Goal: Information Seeking & Learning: Learn about a topic

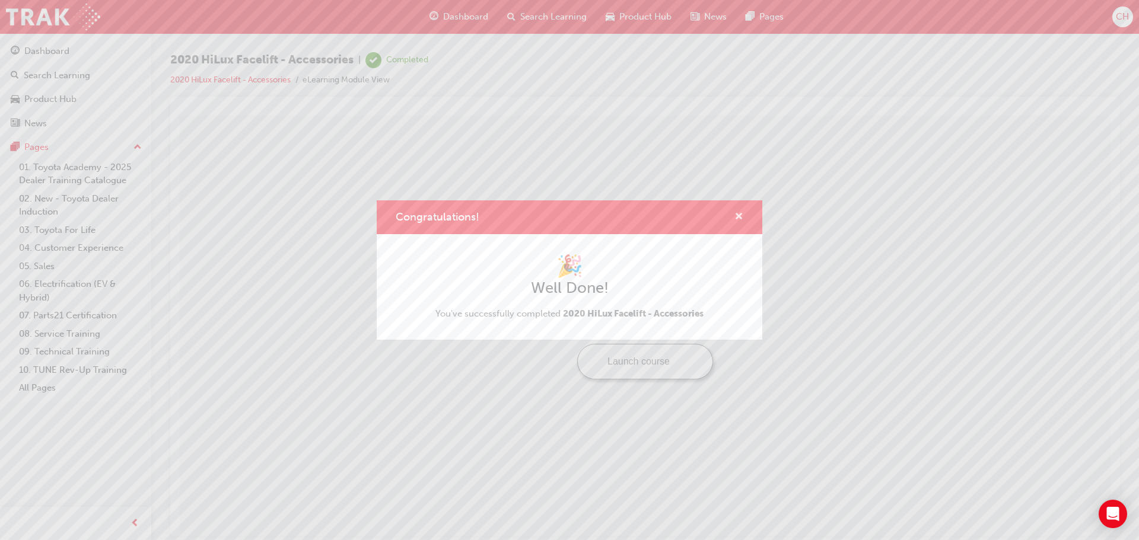
click at [739, 220] on span "cross-icon" at bounding box center [738, 217] width 9 height 11
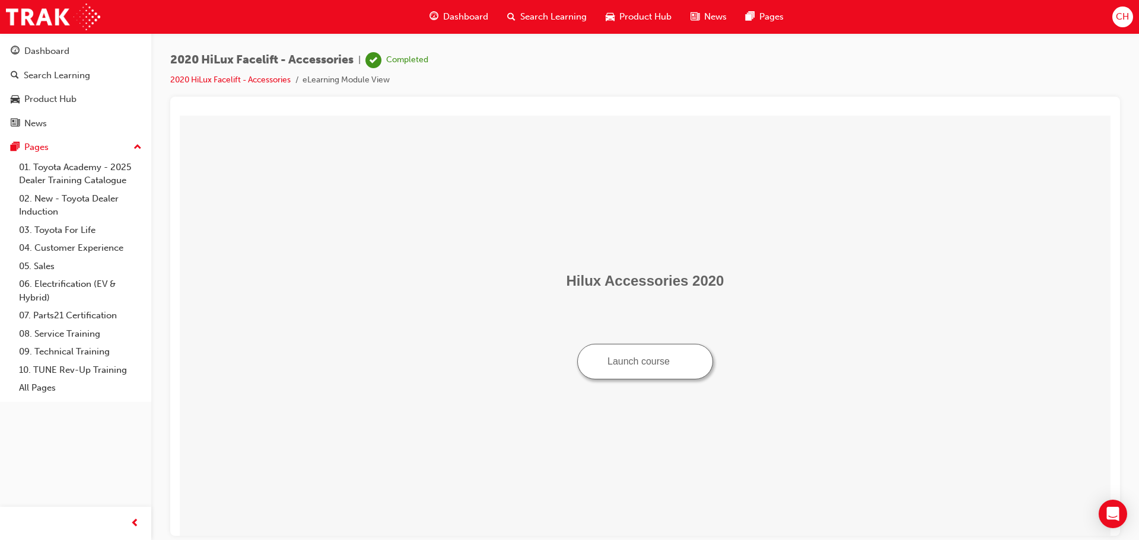
click at [644, 14] on span "Product Hub" at bounding box center [645, 17] width 52 height 14
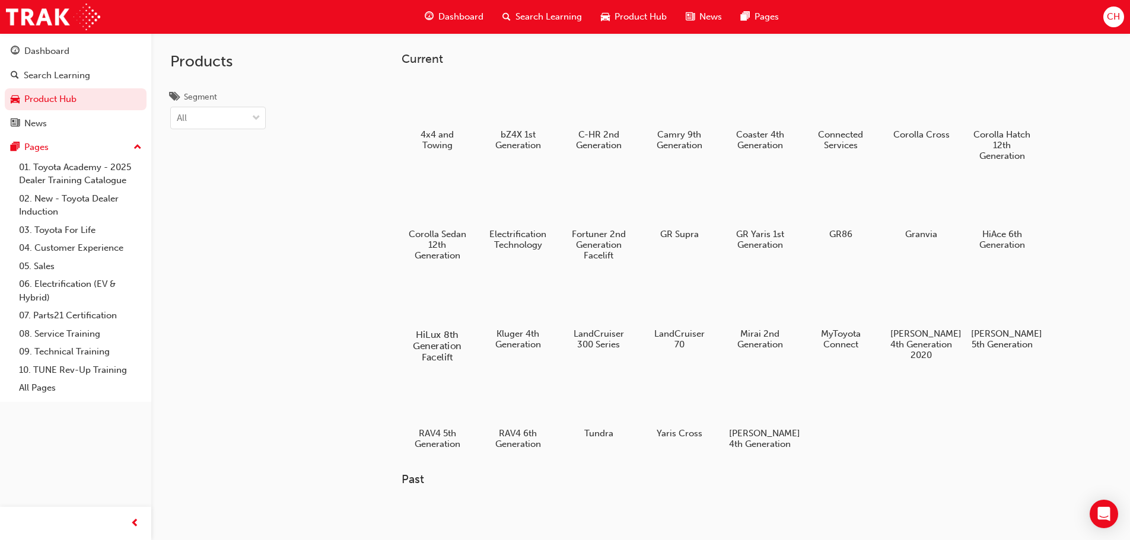
click at [456, 317] on div at bounding box center [437, 300] width 66 height 47
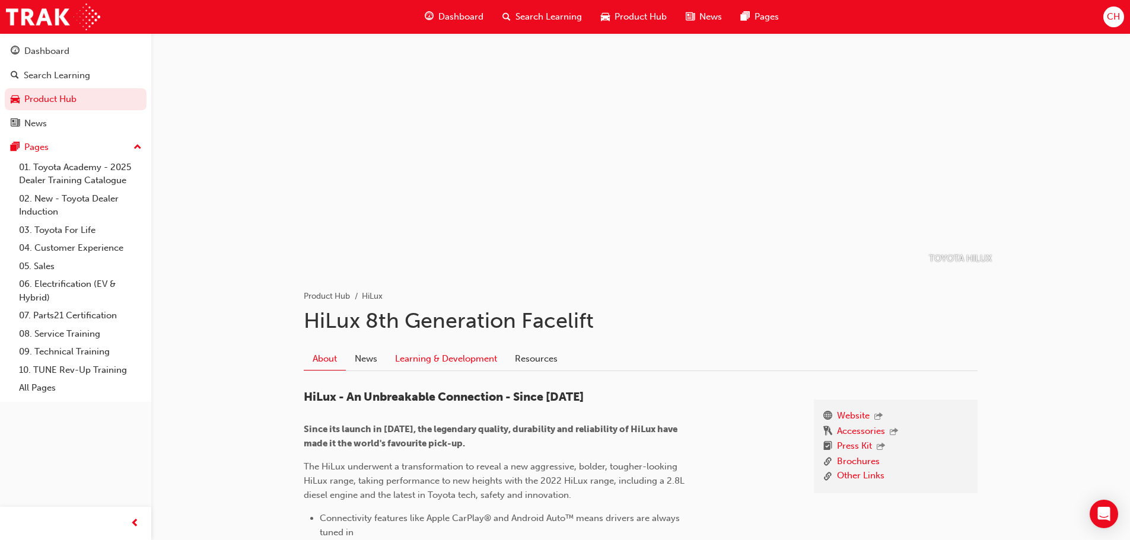
click at [486, 365] on link "Learning & Development" at bounding box center [446, 359] width 120 height 23
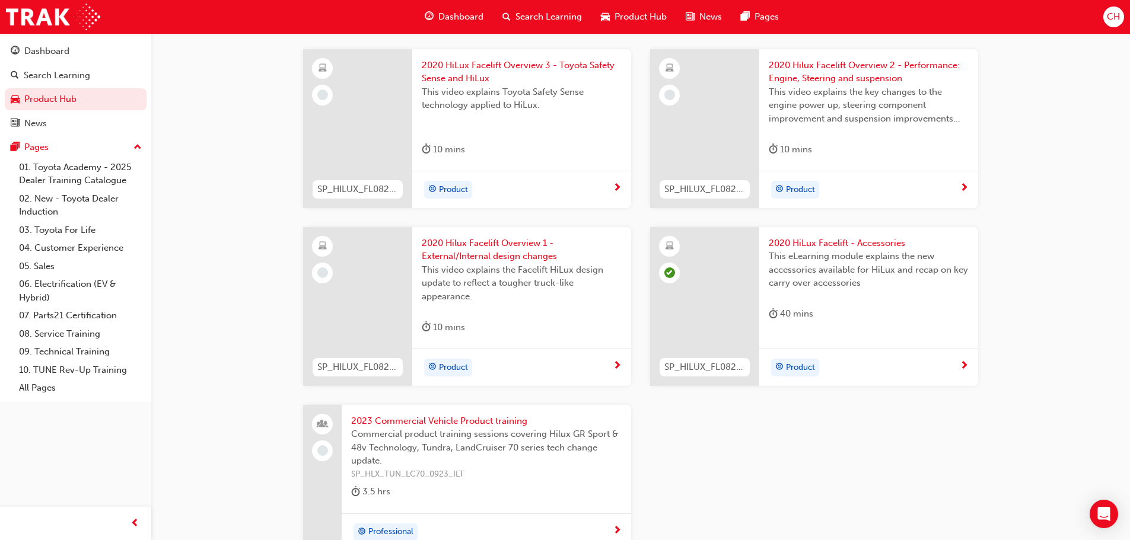
scroll to position [1721, 0]
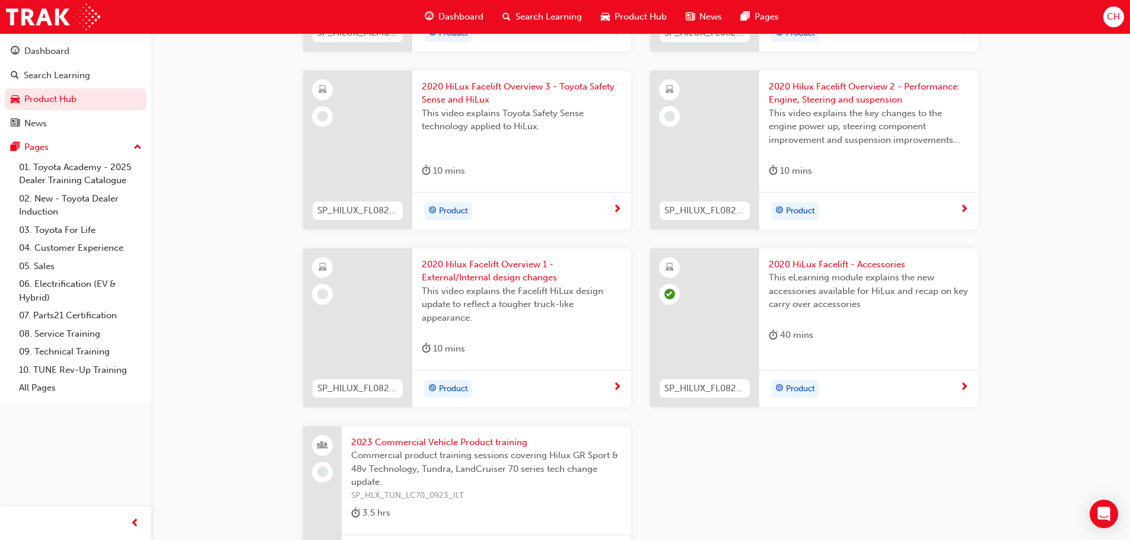
click at [619, 396] on div "Product" at bounding box center [521, 388] width 219 height 37
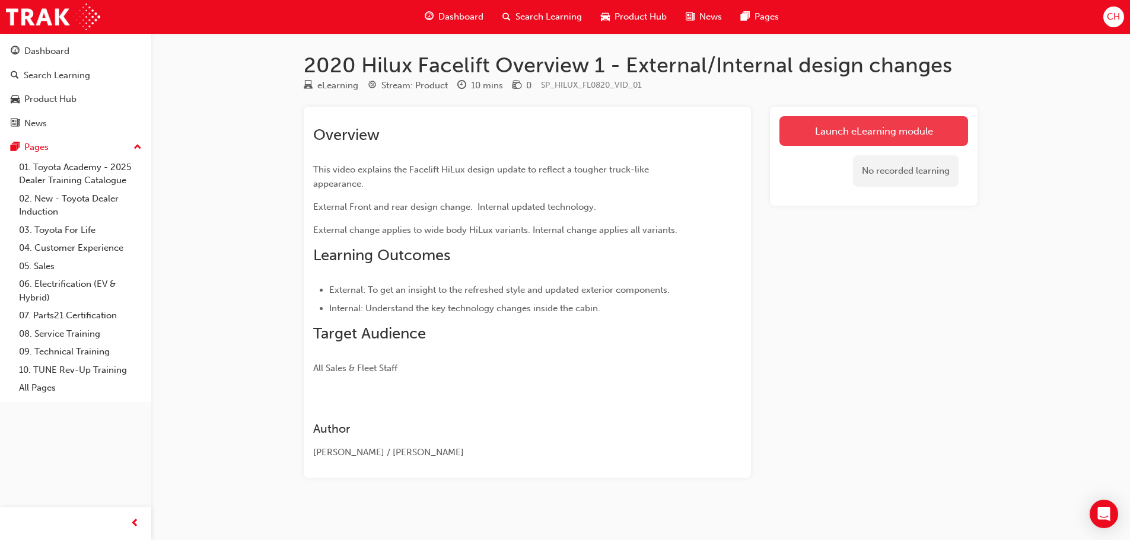
click at [861, 136] on link "Launch eLearning module" at bounding box center [874, 131] width 189 height 30
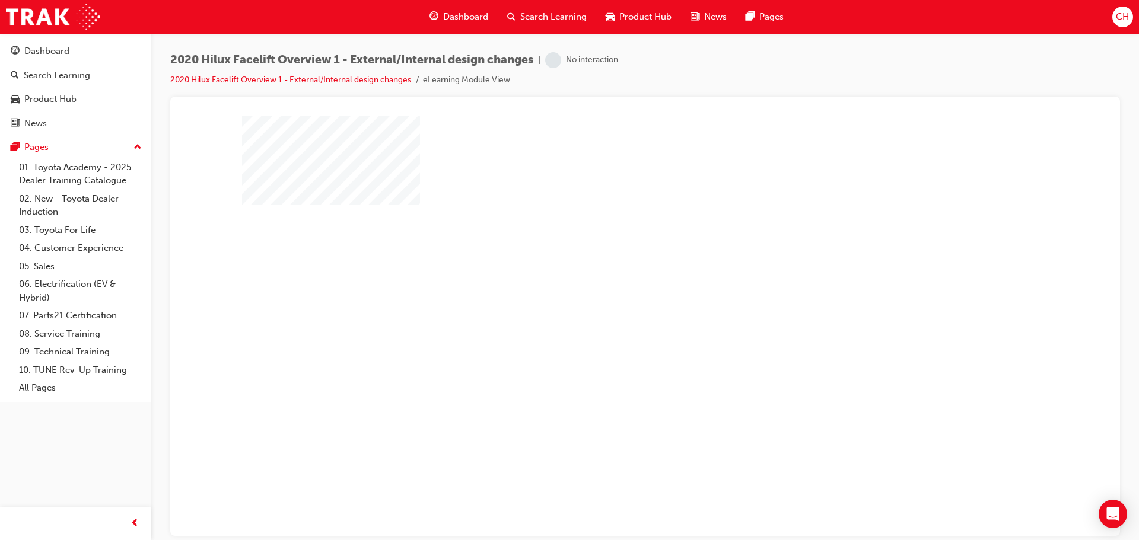
click at [611, 291] on div "play" at bounding box center [611, 291] width 0 height 0
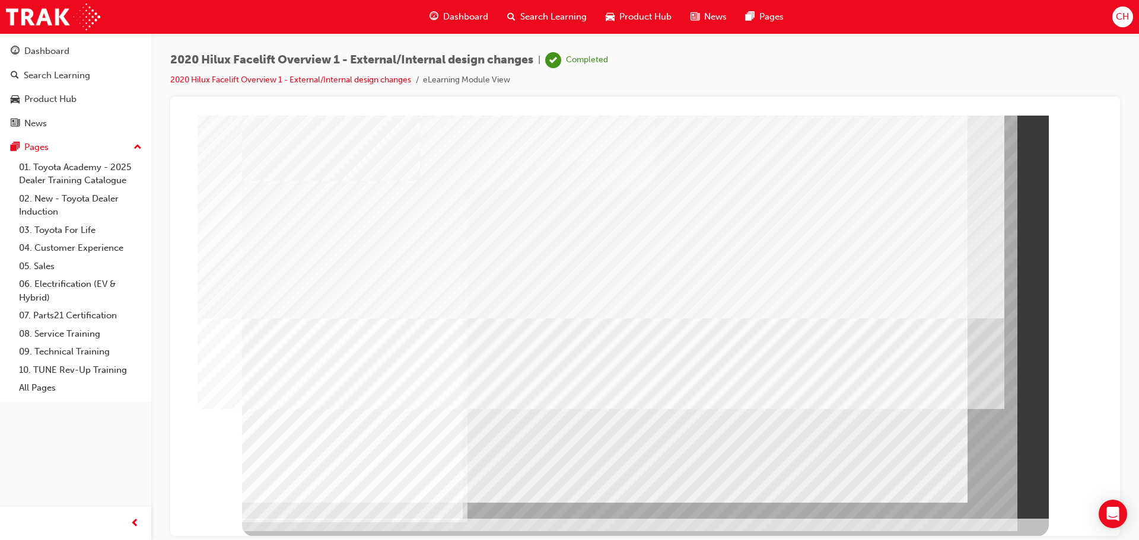
scroll to position [24, 0]
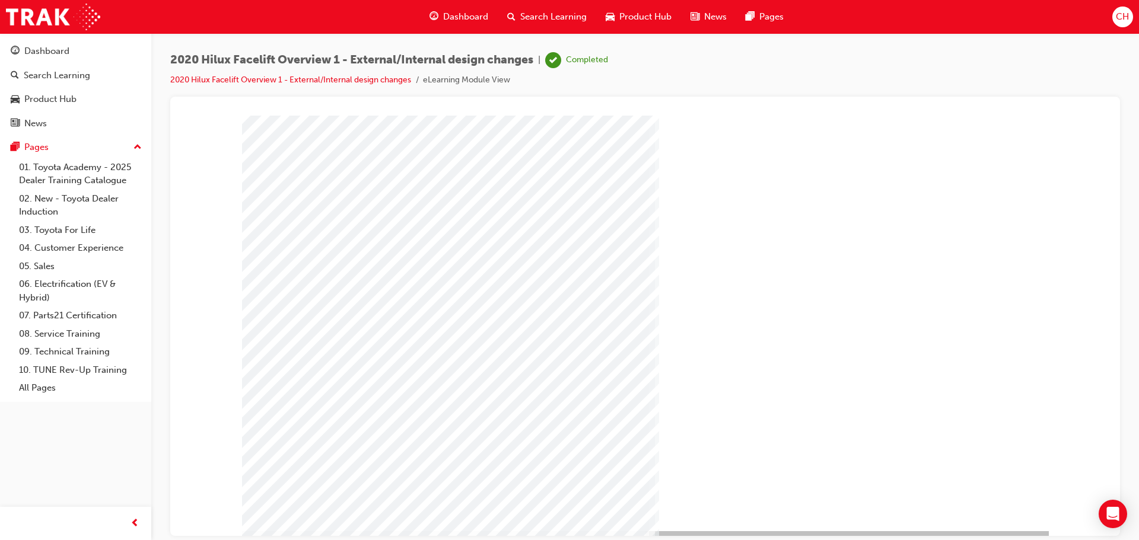
scroll to position [0, 0]
drag, startPoint x: 342, startPoint y: 223, endPoint x: 373, endPoint y: 357, distance: 137.0
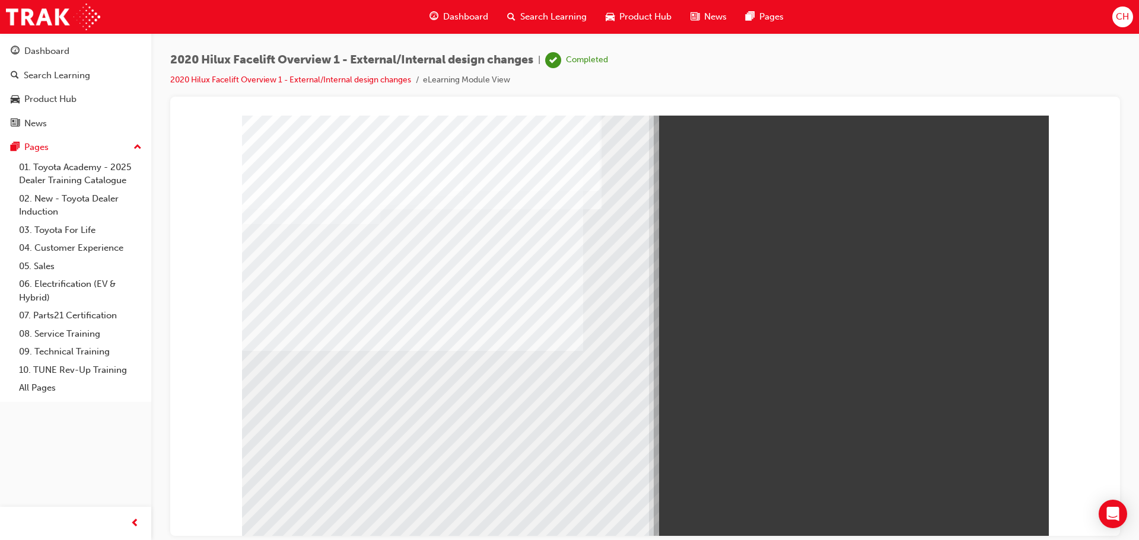
drag, startPoint x: 292, startPoint y: 231, endPoint x: 653, endPoint y: 245, distance: 361.0
click at [653, 245] on div at bounding box center [645, 328] width 807 height 427
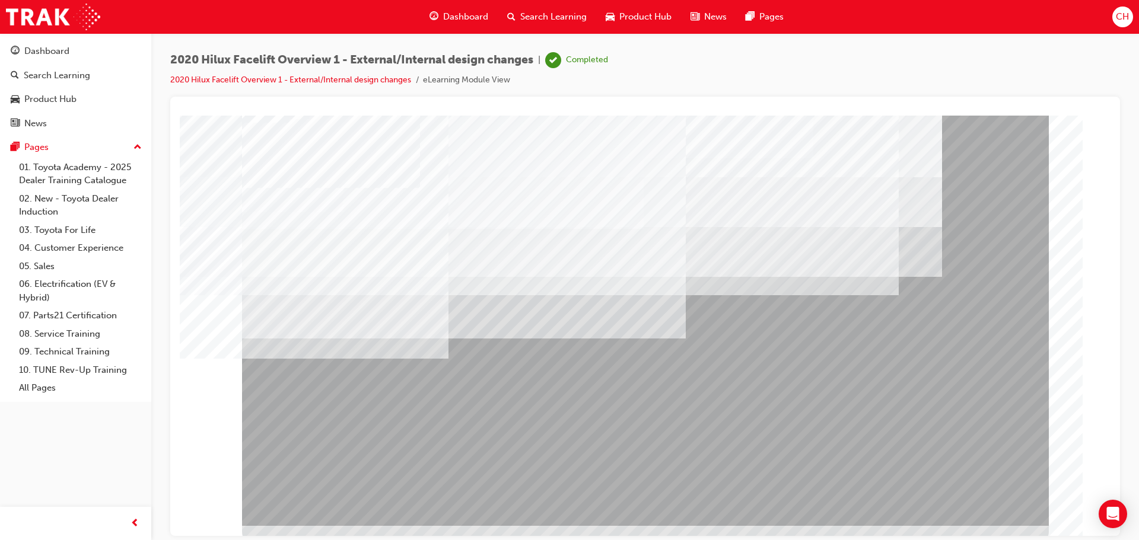
scroll to position [24, 0]
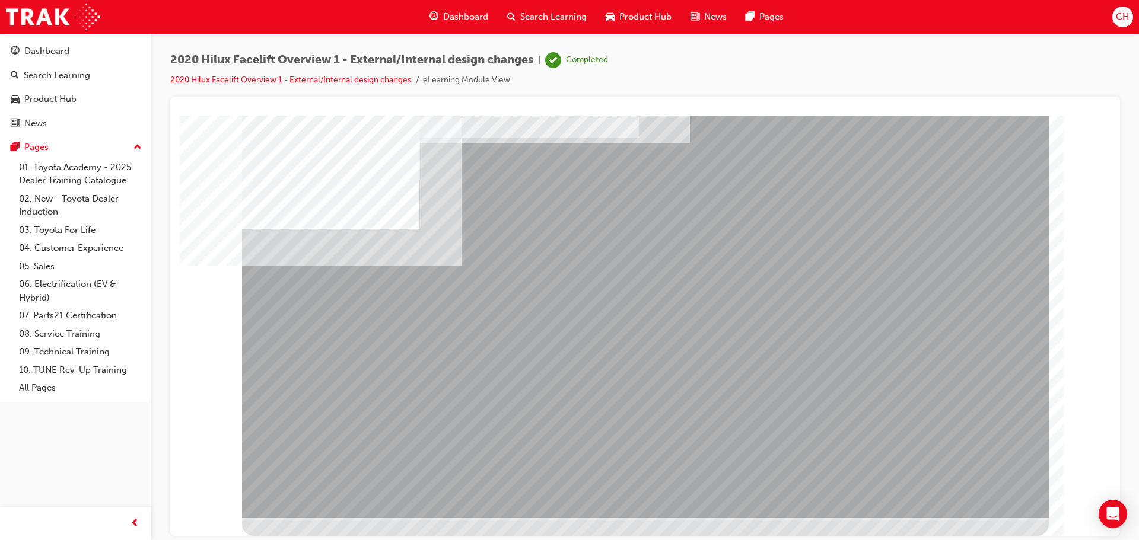
scroll to position [0, 0]
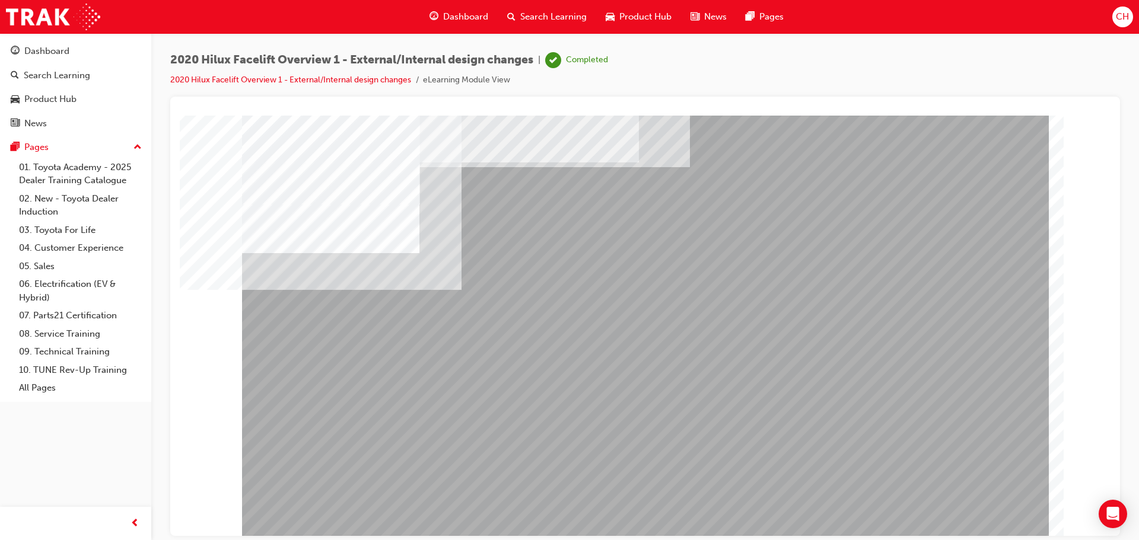
drag, startPoint x: 406, startPoint y: 307, endPoint x: 426, endPoint y: 309, distance: 19.7
drag, startPoint x: 555, startPoint y: 301, endPoint x: 581, endPoint y: 302, distance: 26.1
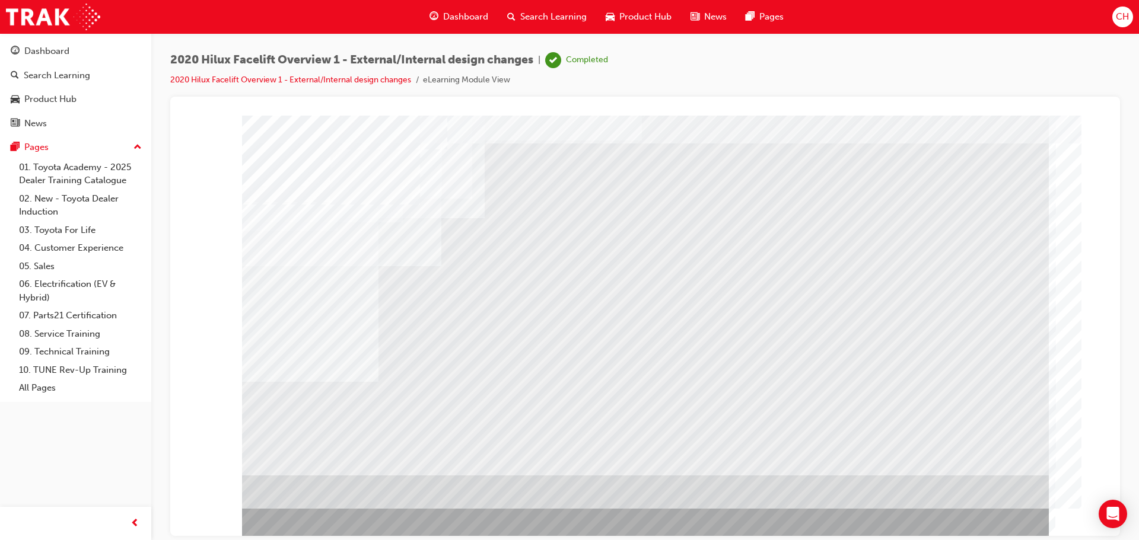
scroll to position [24, 0]
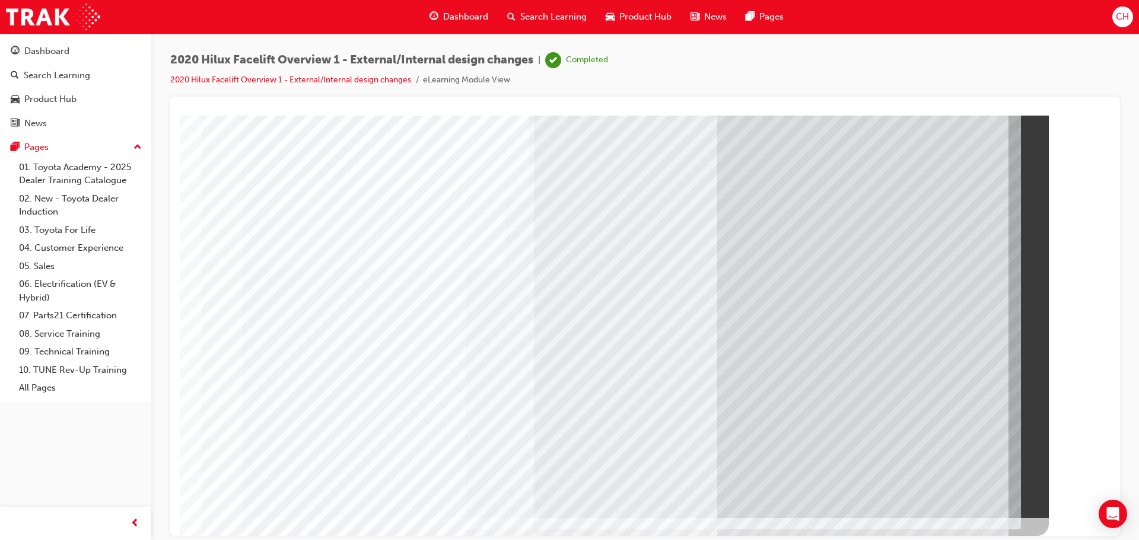
scroll to position [0, 0]
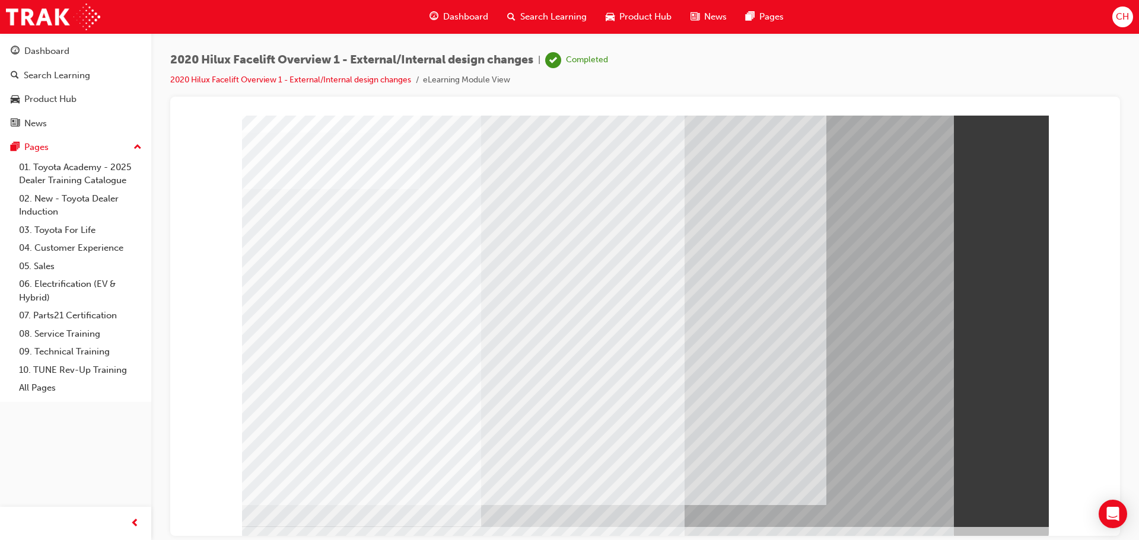
scroll to position [24, 0]
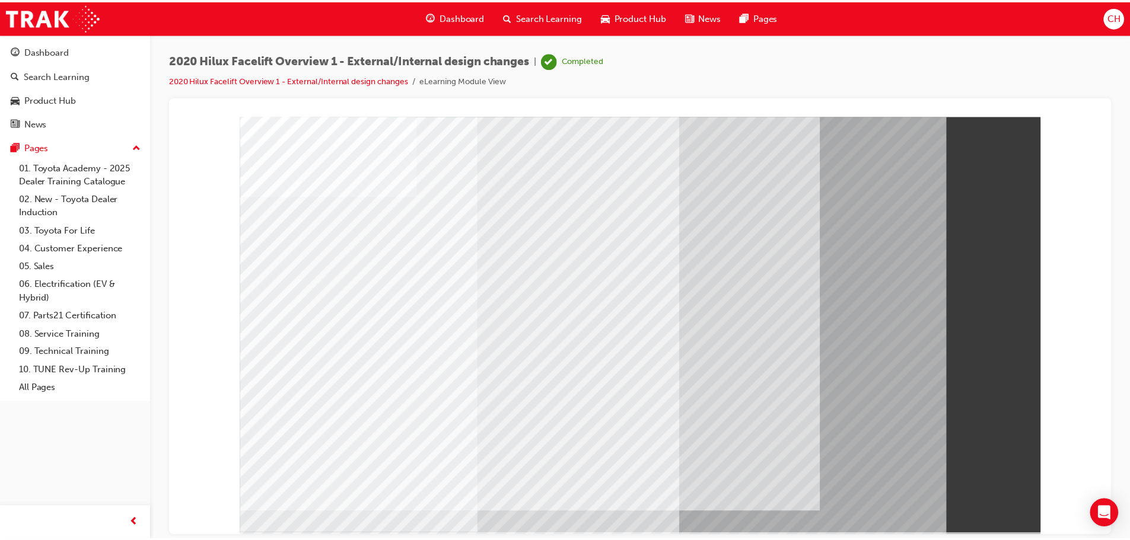
scroll to position [0, 0]
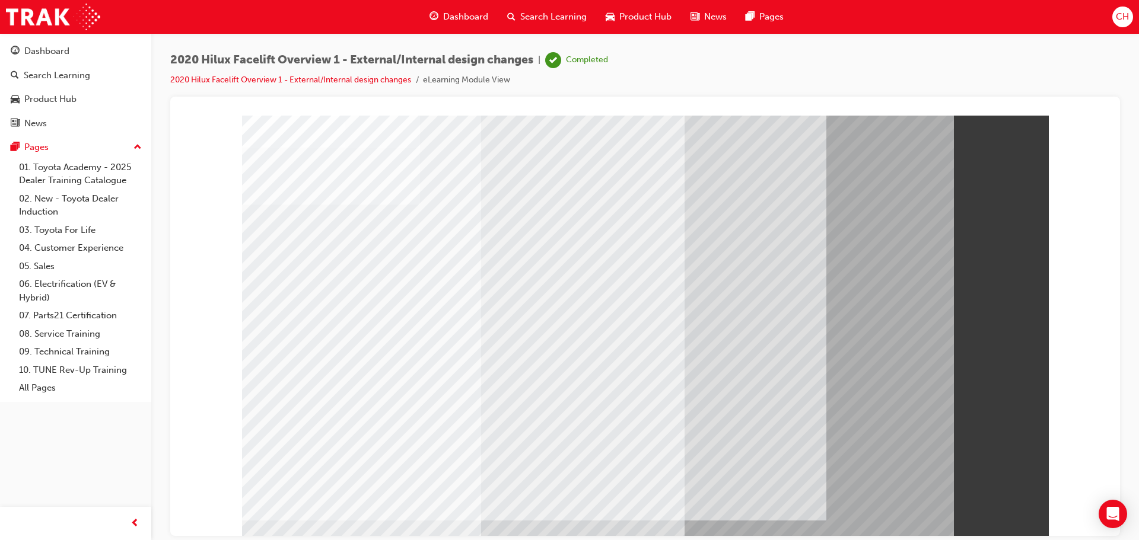
click at [635, 14] on span "Product Hub" at bounding box center [645, 17] width 52 height 14
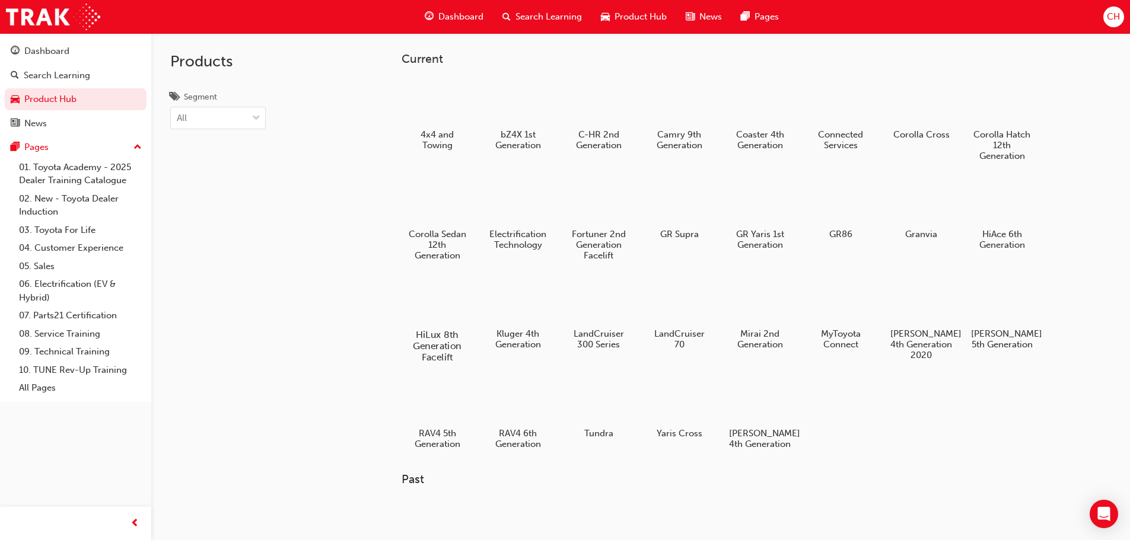
click at [444, 319] on div at bounding box center [437, 300] width 66 height 47
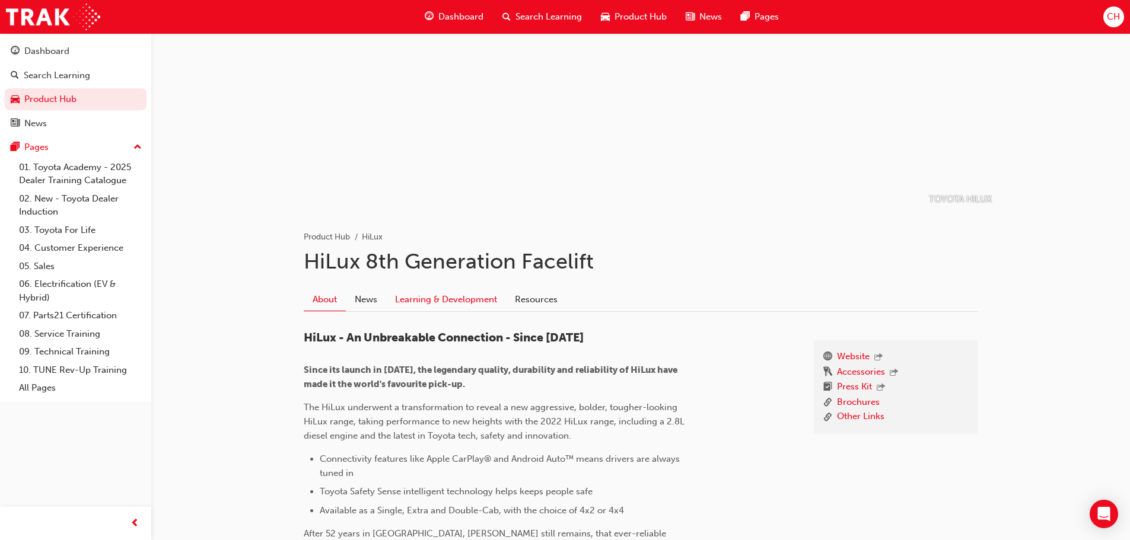
click at [482, 303] on link "Learning & Development" at bounding box center [446, 300] width 120 height 23
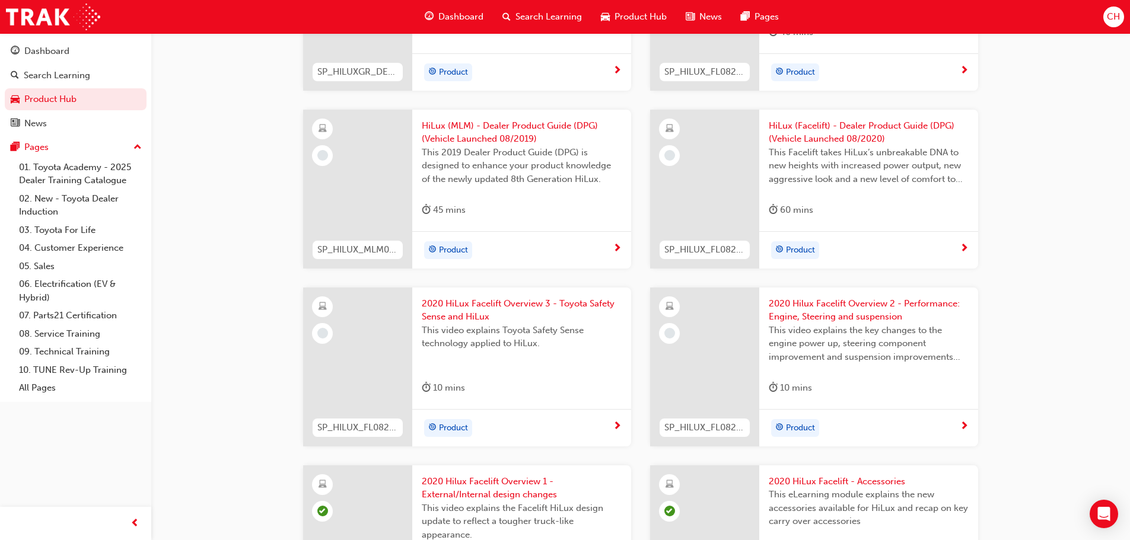
scroll to position [1483, 0]
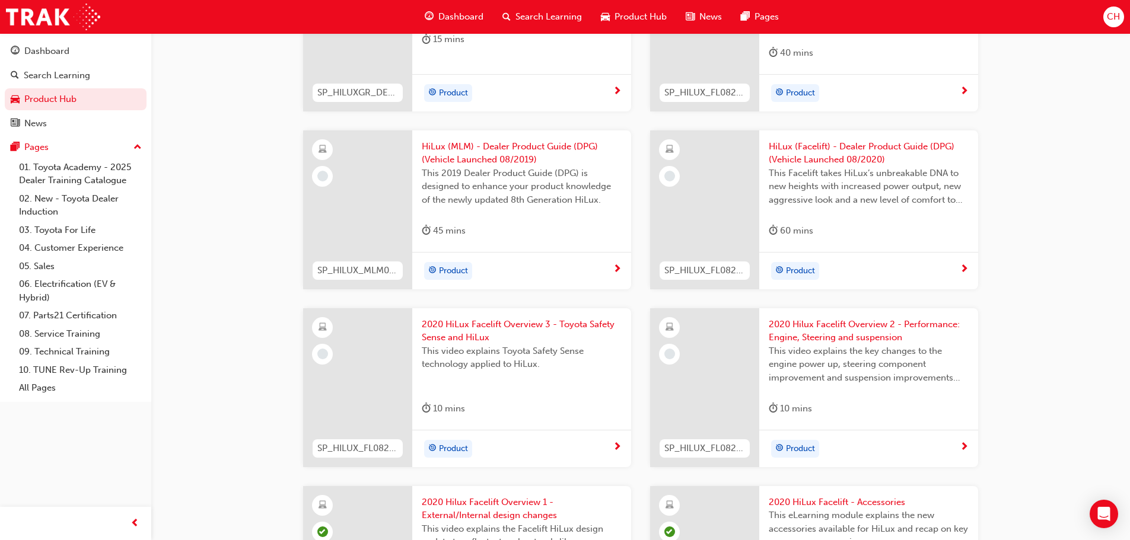
click at [965, 443] on span "next-icon" at bounding box center [964, 448] width 9 height 11
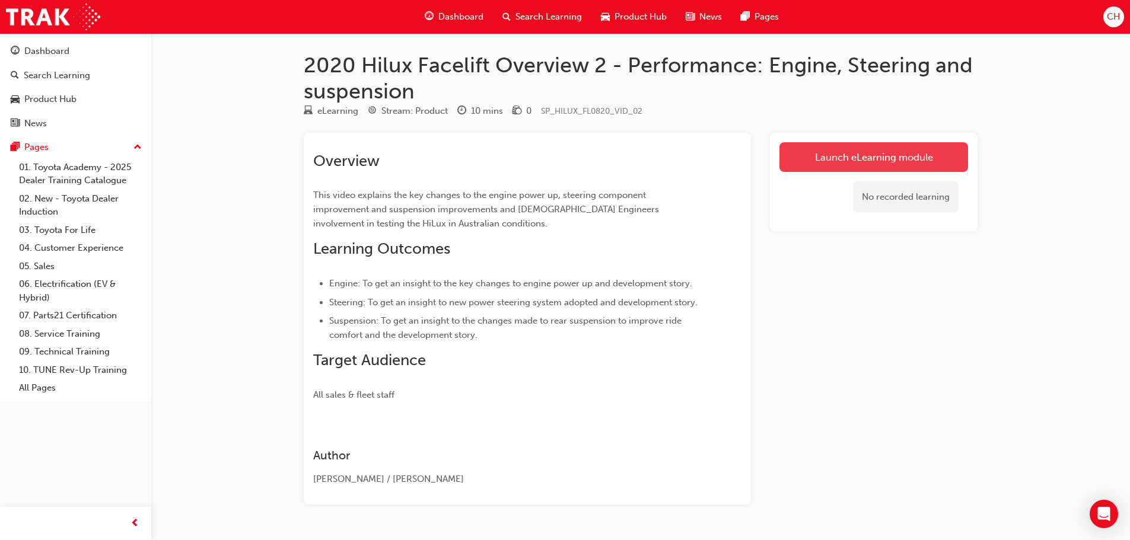
click at [897, 161] on link "Launch eLearning module" at bounding box center [874, 157] width 189 height 30
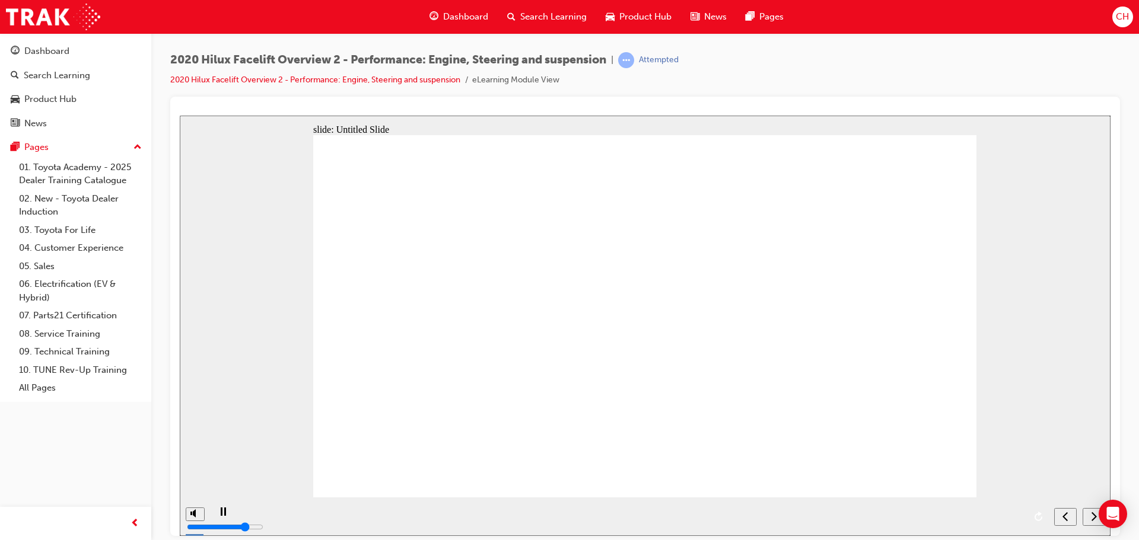
click at [215, 513] on div "play/pause" at bounding box center [223, 517] width 20 height 20
